Goal: Task Accomplishment & Management: Use online tool/utility

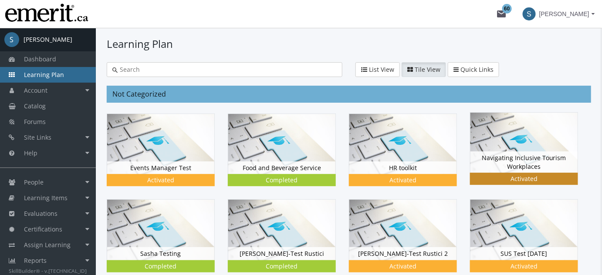
click at [509, 141] on img at bounding box center [523, 143] width 107 height 60
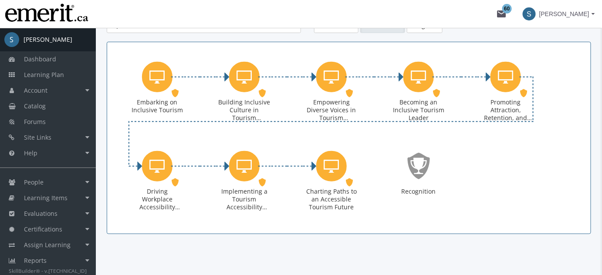
scroll to position [150, 0]
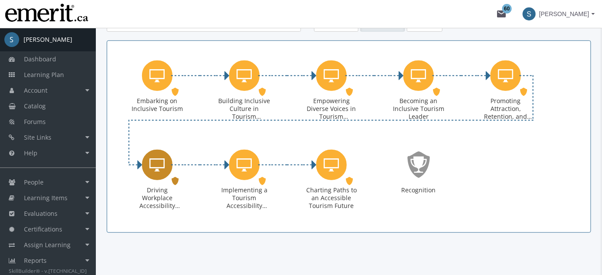
click at [158, 167] on icon "Driving Workplace Accessibility Change as a Tourism Leader" at bounding box center [157, 164] width 15 height 17
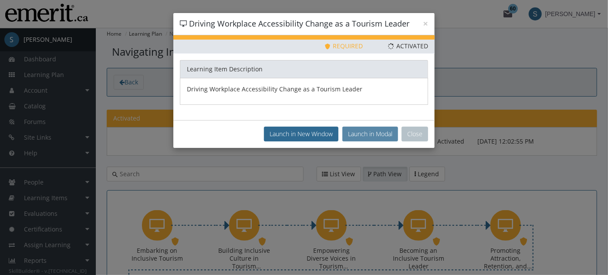
click at [363, 132] on button "Launch in Modal" at bounding box center [370, 134] width 56 height 15
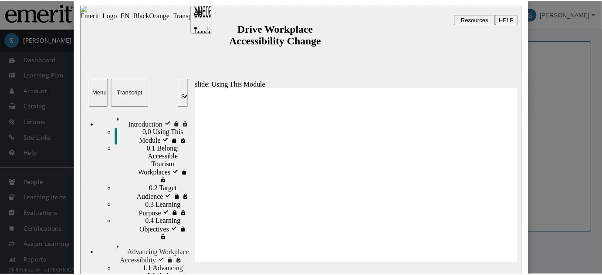
scroll to position [26, 0]
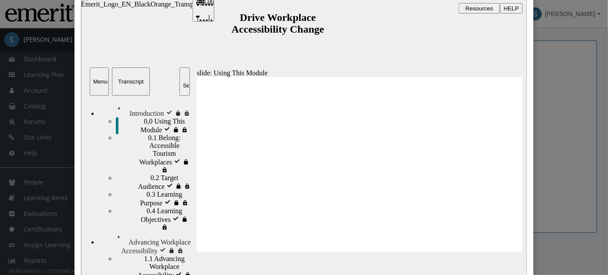
type input "1600"
click at [517, 10] on span "HELP" at bounding box center [511, 8] width 15 height 7
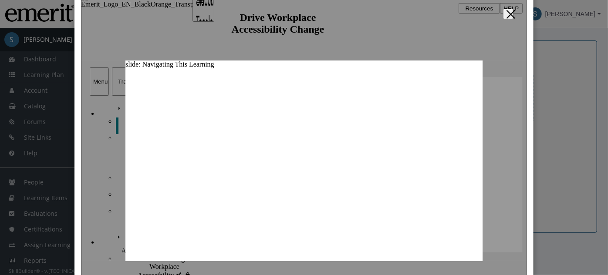
click at [560, 112] on div "Close" at bounding box center [304, 137] width 608 height 275
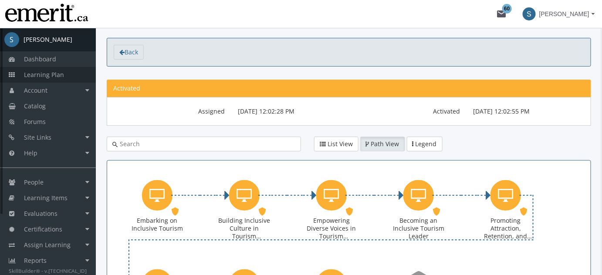
scroll to position [0, 0]
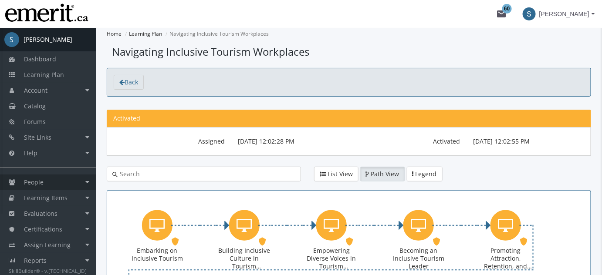
click at [53, 188] on link "People" at bounding box center [48, 183] width 96 height 16
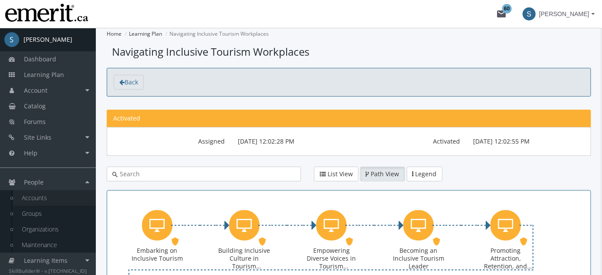
click at [62, 196] on link "Accounts" at bounding box center [54, 198] width 83 height 16
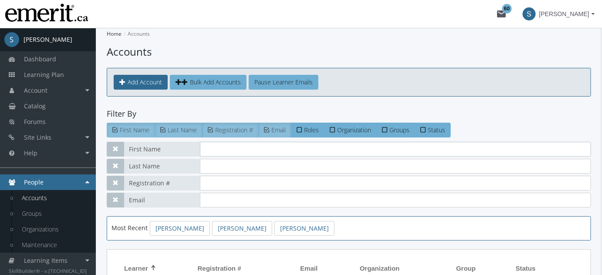
click at [210, 152] on input "text" at bounding box center [395, 149] width 391 height 15
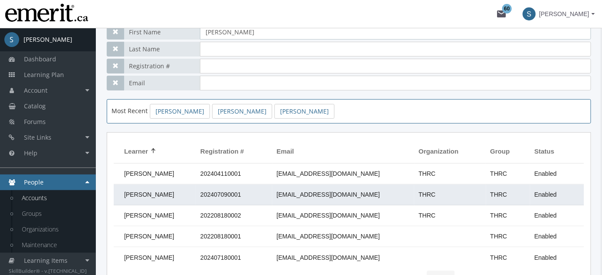
scroll to position [105, 0]
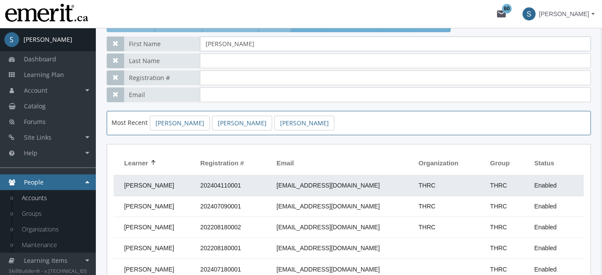
type input "[PERSON_NAME]"
click at [272, 185] on td "202404110001" at bounding box center [234, 186] width 76 height 21
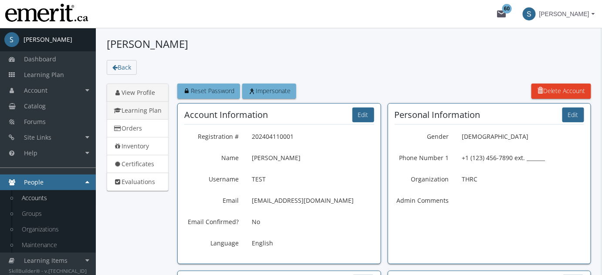
click at [149, 111] on link "Learning Plan" at bounding box center [138, 110] width 62 height 18
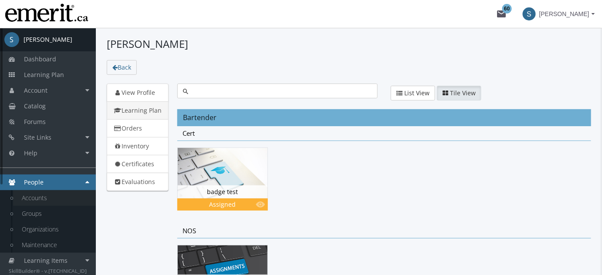
click at [40, 199] on link "Accounts" at bounding box center [54, 198] width 83 height 16
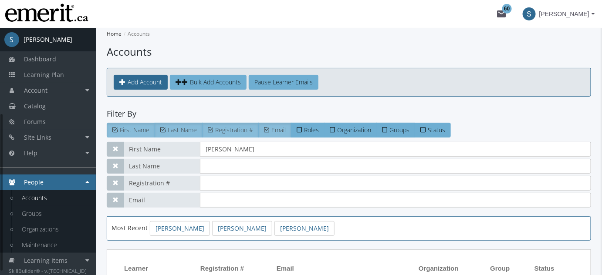
scroll to position [143, 0]
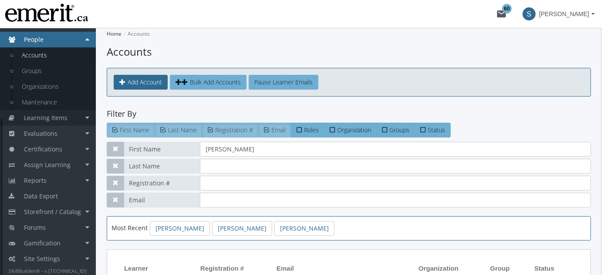
click at [84, 122] on link "Learning Items" at bounding box center [48, 118] width 96 height 16
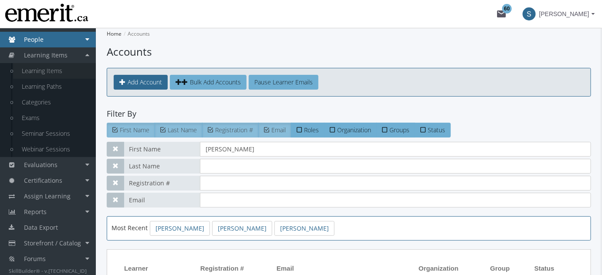
click at [53, 70] on link "Learning Items" at bounding box center [54, 71] width 83 height 16
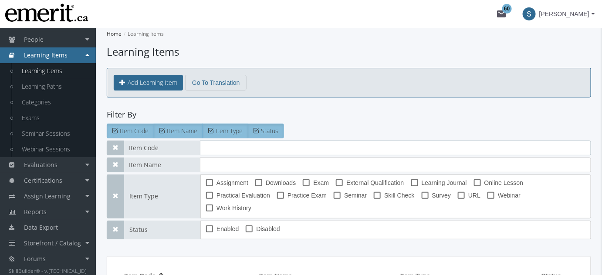
click at [214, 145] on input "text" at bounding box center [395, 148] width 391 height 15
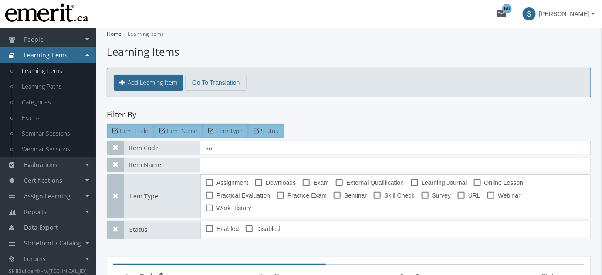
type input "sas"
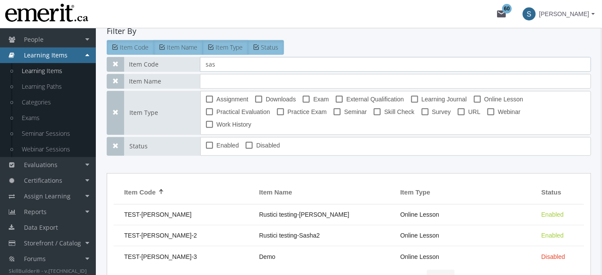
scroll to position [99, 0]
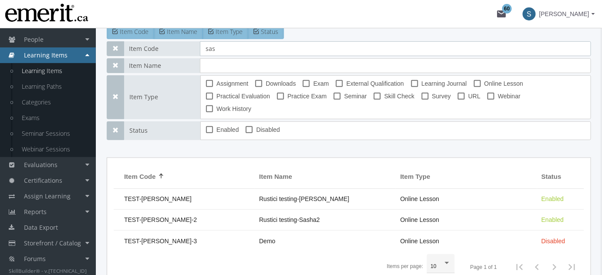
drag, startPoint x: 217, startPoint y: 49, endPoint x: 143, endPoint y: 54, distance: 74.2
click at [144, 54] on div "Item Code sas" at bounding box center [349, 48] width 484 height 15
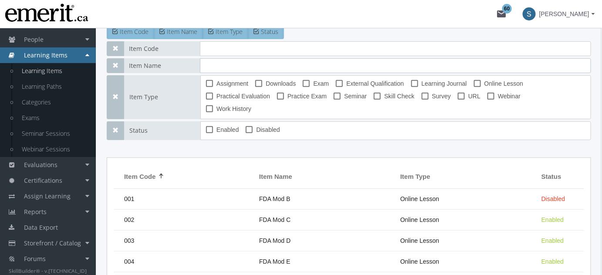
click at [207, 61] on input "text" at bounding box center [395, 65] width 391 height 15
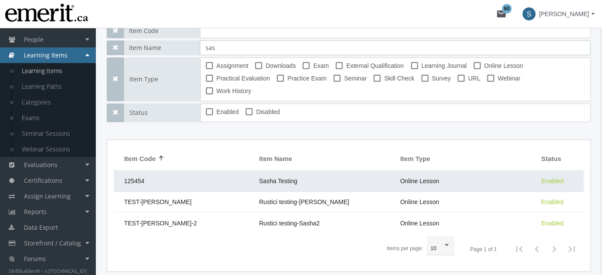
scroll to position [126, 0]
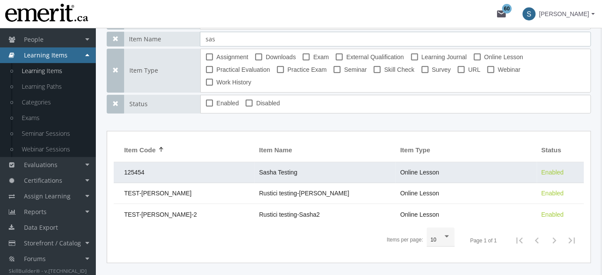
type input "sas"
click at [260, 169] on span "Sasha Testing" at bounding box center [278, 172] width 38 height 7
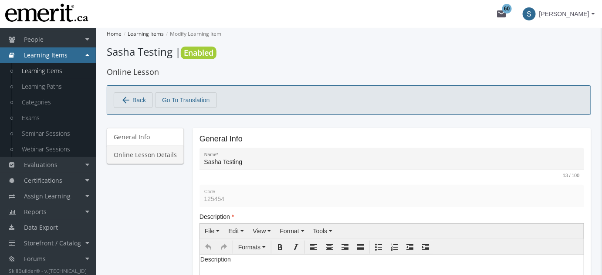
click at [138, 155] on link "Online Lesson Details" at bounding box center [145, 155] width 77 height 18
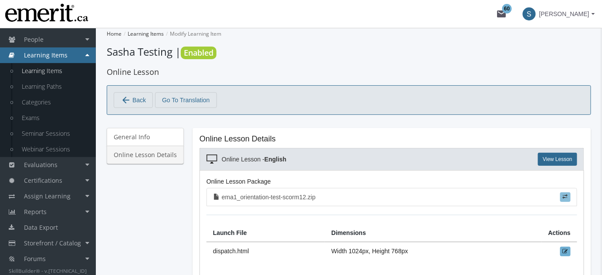
click at [563, 195] on span at bounding box center [565, 196] width 5 height 5
click at [0, 0] on input "file" at bounding box center [0, 0] width 0 height 0
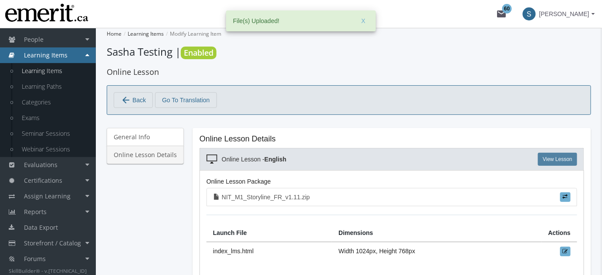
click at [546, 158] on link "View Lesson" at bounding box center [557, 159] width 39 height 13
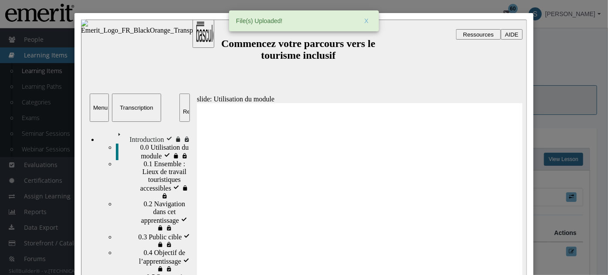
click at [148, 200] on span "0.2 Navigation dans cet apprentissage" at bounding box center [167, 212] width 48 height 24
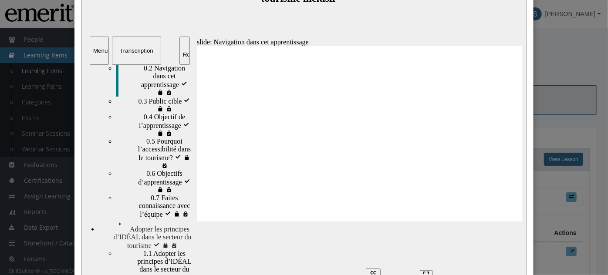
scroll to position [128, 0]
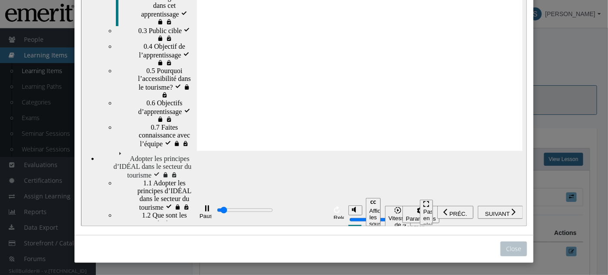
click at [208, 213] on div "Pause (Ctrl+Alt+P)" at bounding box center [206, 213] width 15 height 15
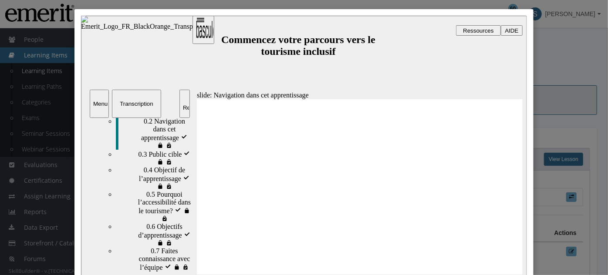
scroll to position [0, 0]
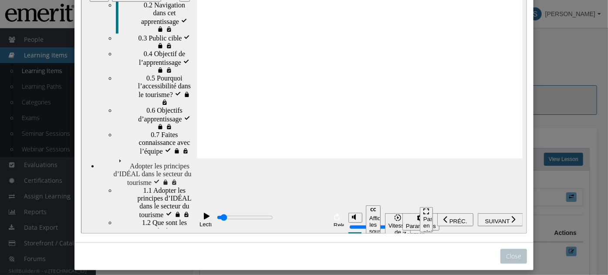
scroll to position [128, 0]
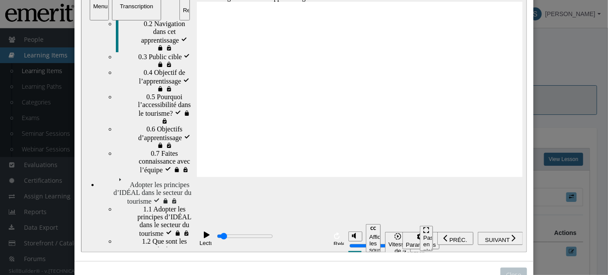
scroll to position [75, 0]
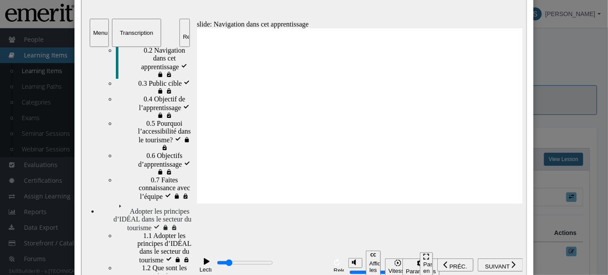
click at [235, 267] on div "playback controls" at bounding box center [271, 264] width 111 height 10
click at [250, 268] on div "playback controls" at bounding box center [271, 264] width 111 height 10
click at [264, 269] on div "playback controls" at bounding box center [271, 264] width 111 height 10
click at [284, 269] on div "playback controls" at bounding box center [271, 264] width 111 height 10
click at [307, 269] on div "playback controls" at bounding box center [271, 264] width 111 height 10
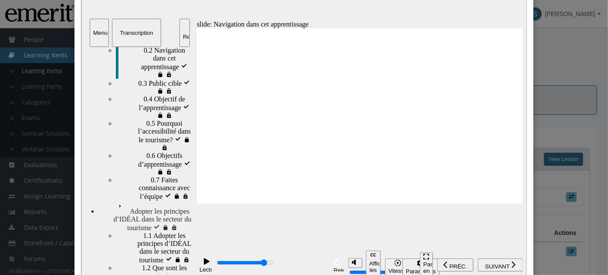
click at [313, 267] on div "playback controls" at bounding box center [271, 264] width 111 height 10
click at [321, 267] on div "playback controls" at bounding box center [271, 264] width 111 height 10
type input "23800"
